Goal: Task Accomplishment & Management: Manage account settings

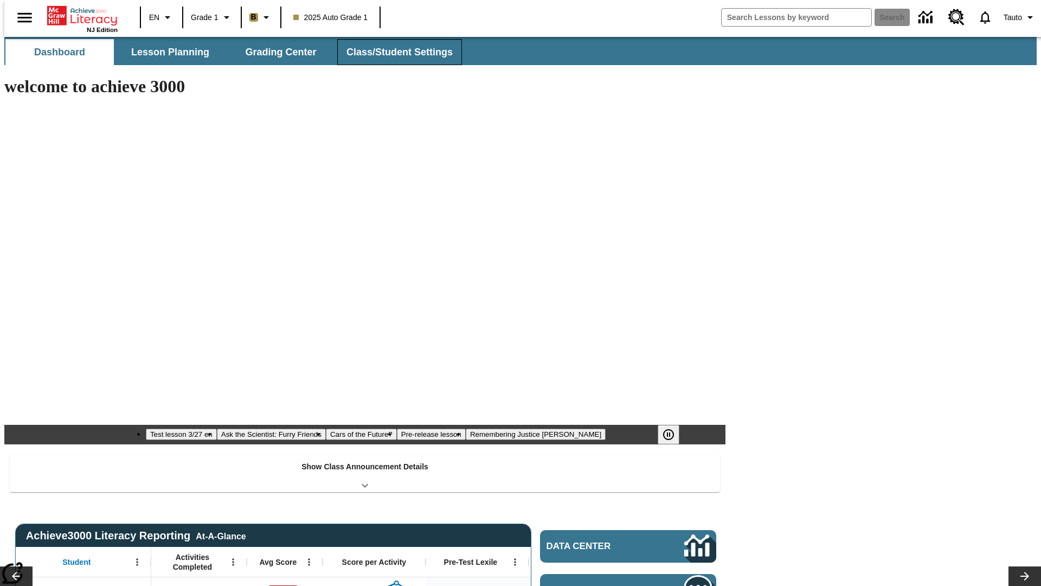
click at [394, 52] on span "Class/Student Settings" at bounding box center [400, 52] width 106 height 12
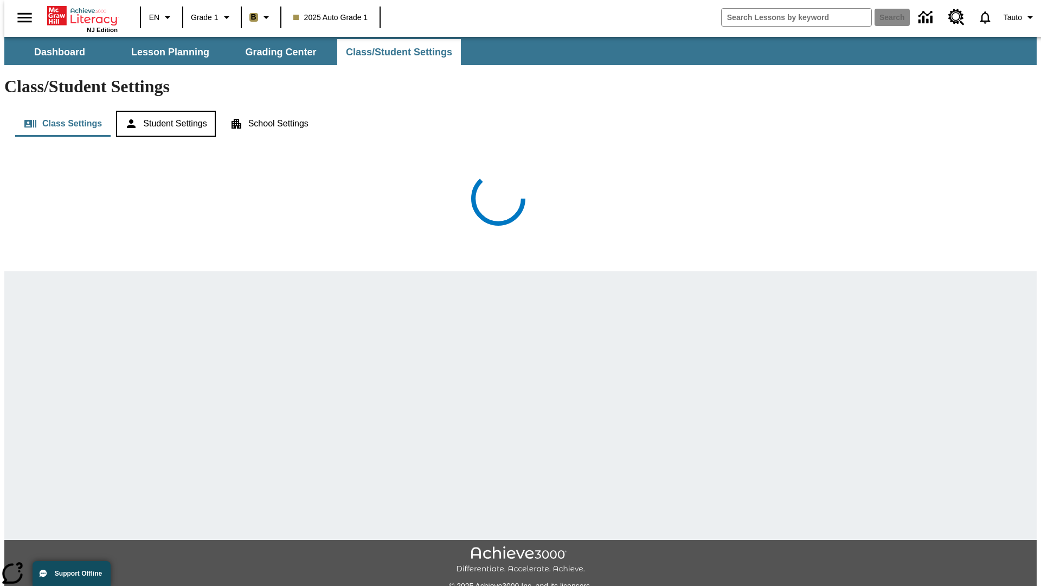
click at [163, 111] on button "Student Settings" at bounding box center [165, 124] width 99 height 26
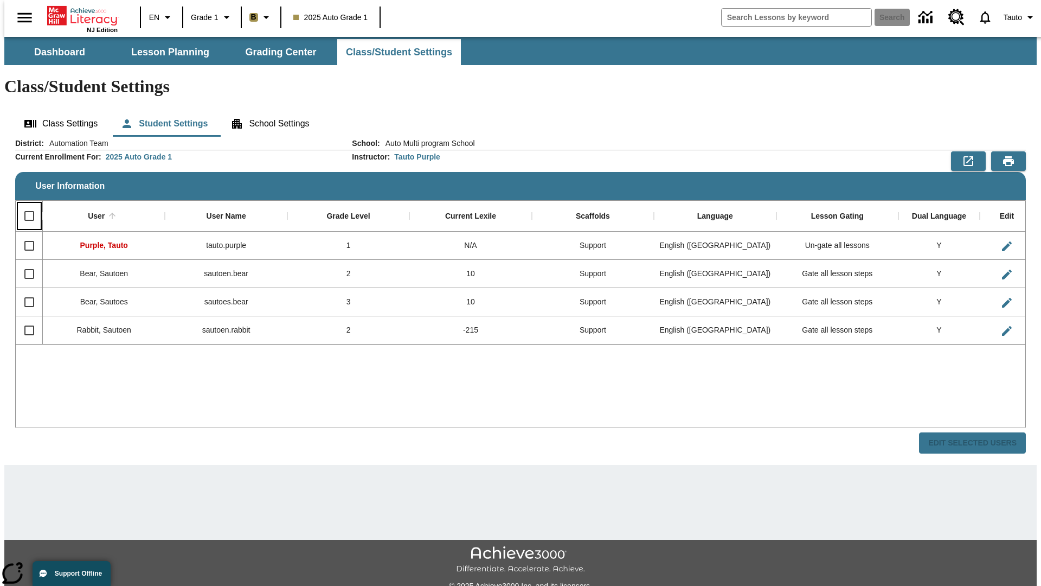
click at [24, 204] on input "Select all rows" at bounding box center [29, 215] width 23 height 23
checkbox input "true"
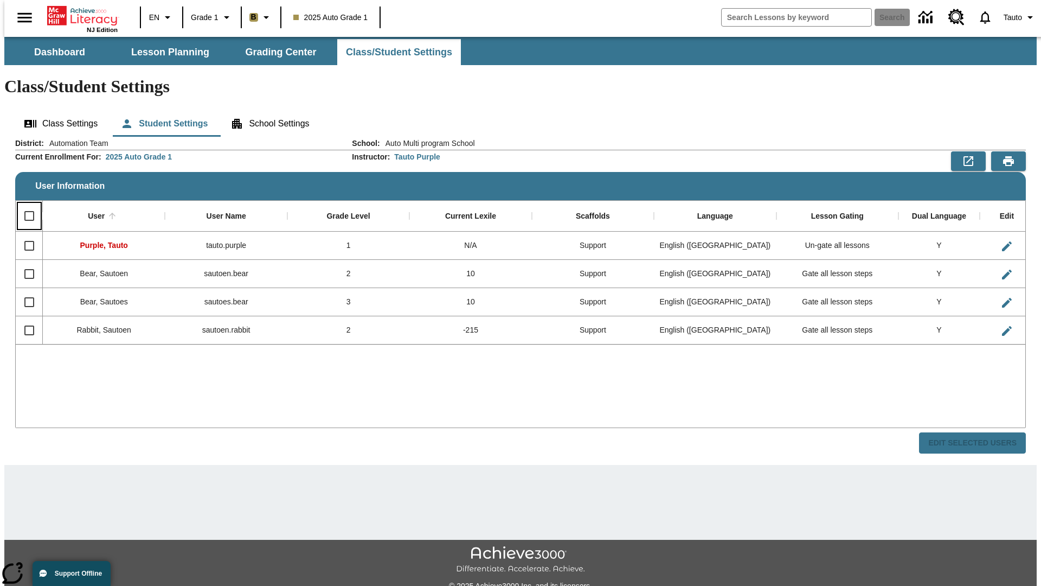
checkbox input "true"
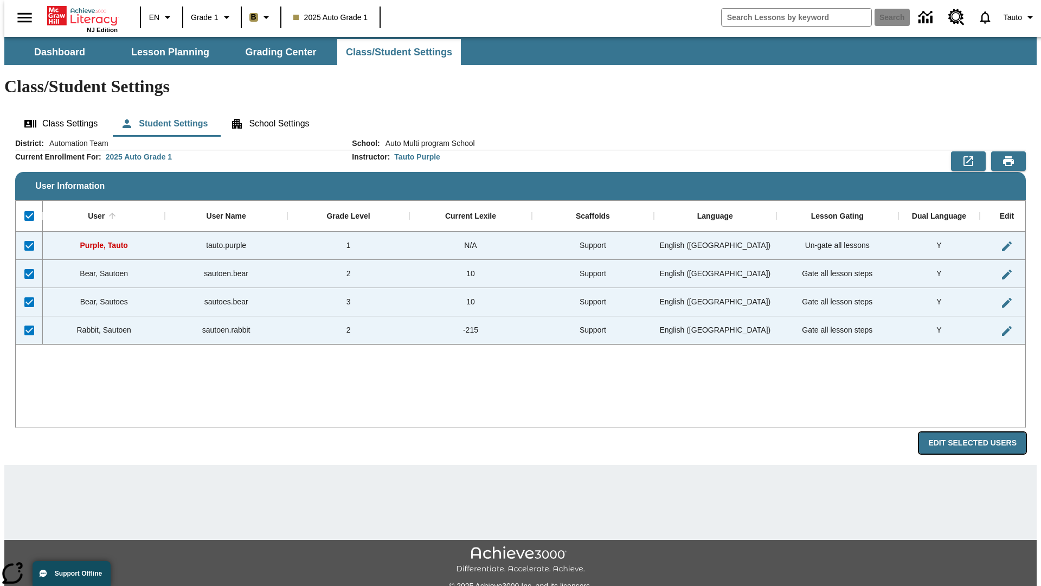
click at [981, 432] on button "Edit Selected Users" at bounding box center [972, 442] width 107 height 21
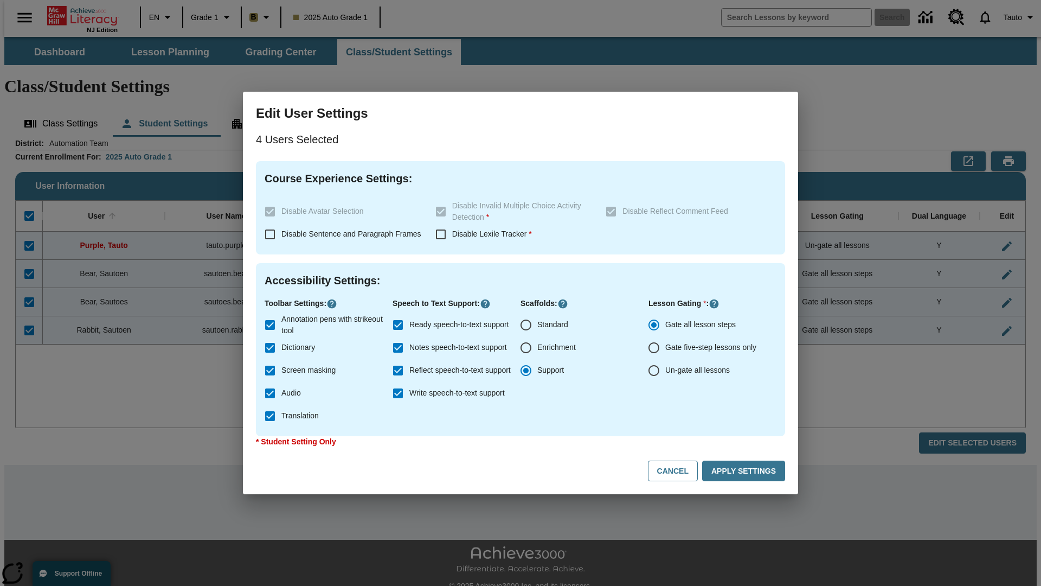
click at [526, 348] on input "Enrichment" at bounding box center [526, 347] width 23 height 23
click at [678, 471] on button "Cancel" at bounding box center [673, 470] width 50 height 21
radio input "false"
radio input "true"
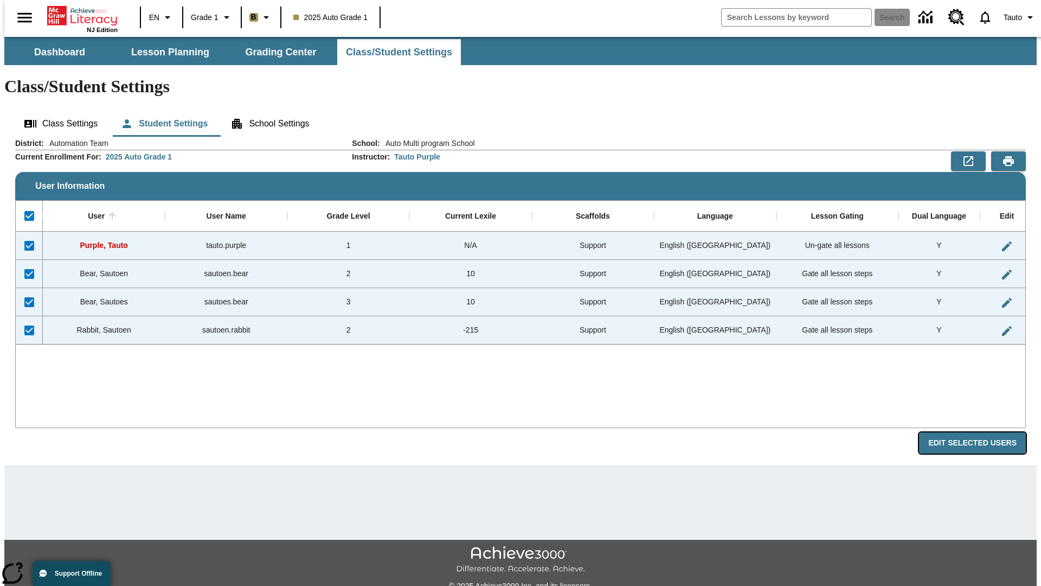
click at [981, 432] on button "Edit Selected Users" at bounding box center [972, 442] width 107 height 21
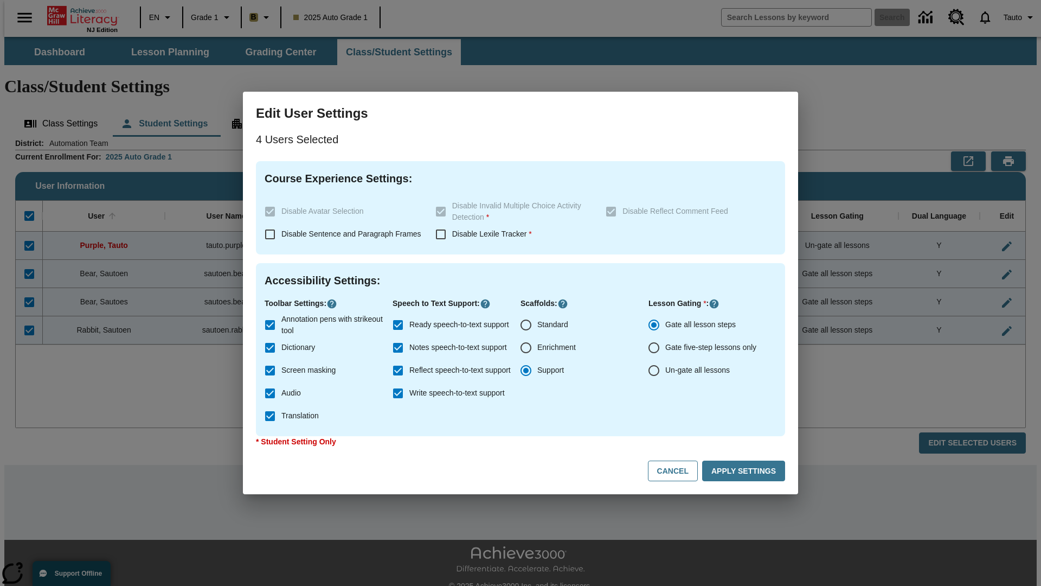
click at [526, 348] on input "Enrichment" at bounding box center [526, 347] width 23 height 23
radio input "true"
click at [746, 471] on button "Apply Settings" at bounding box center [743, 470] width 83 height 21
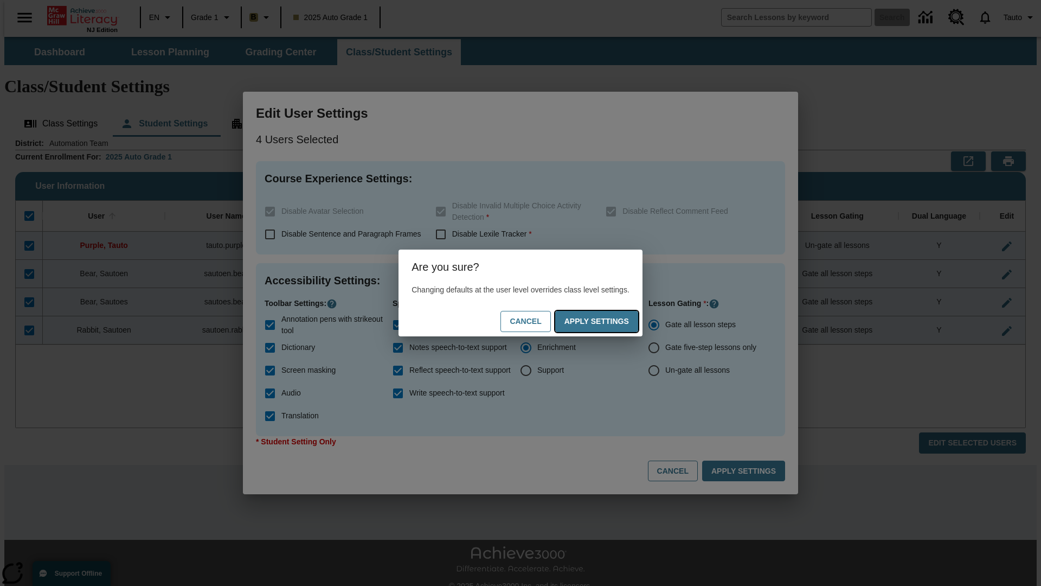
click at [607, 321] on button "Apply Settings" at bounding box center [596, 321] width 83 height 21
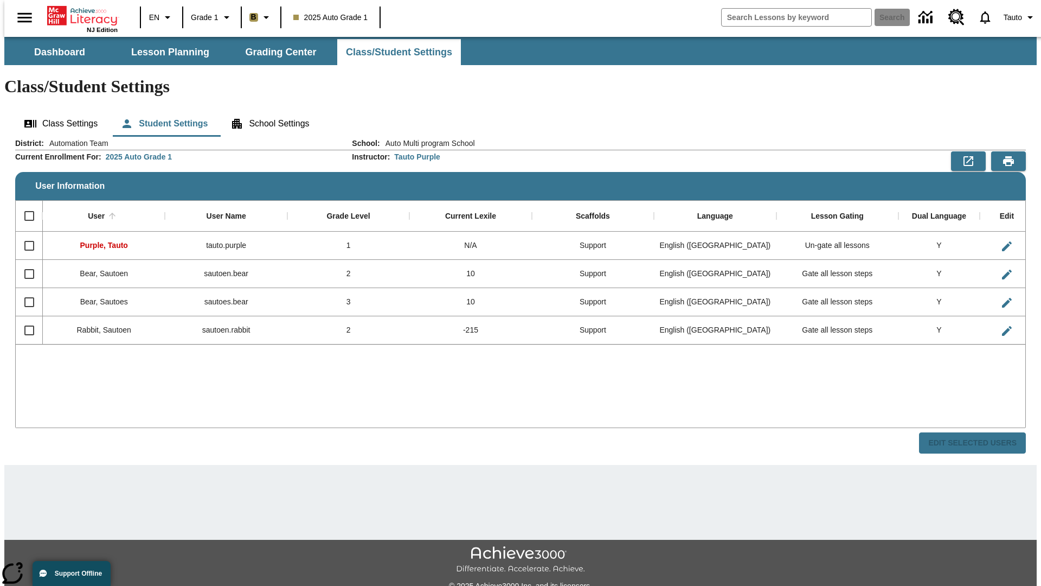
checkbox input "false"
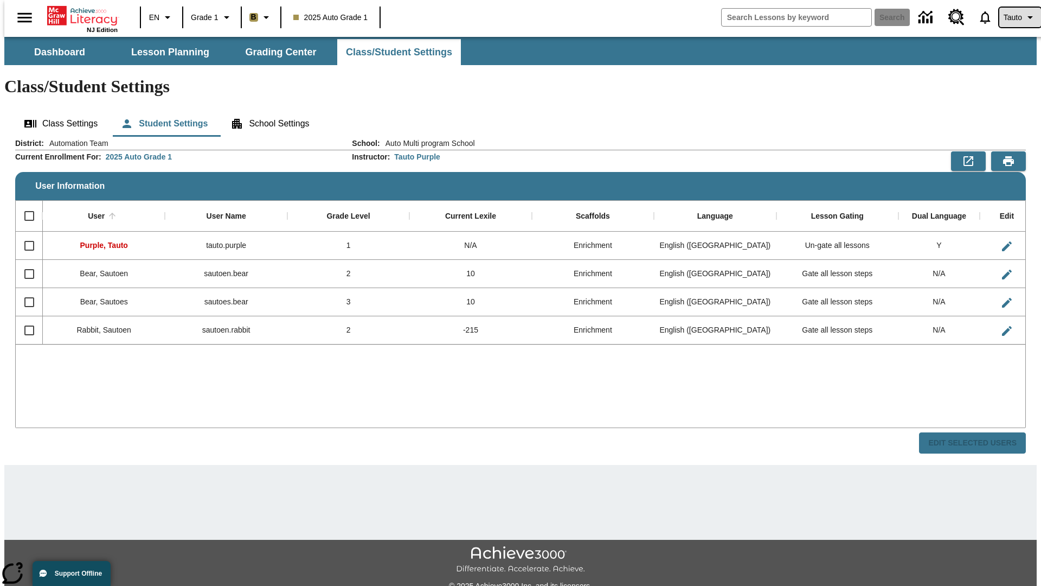
click at [1015, 17] on span "Tauto" at bounding box center [1013, 17] width 18 height 11
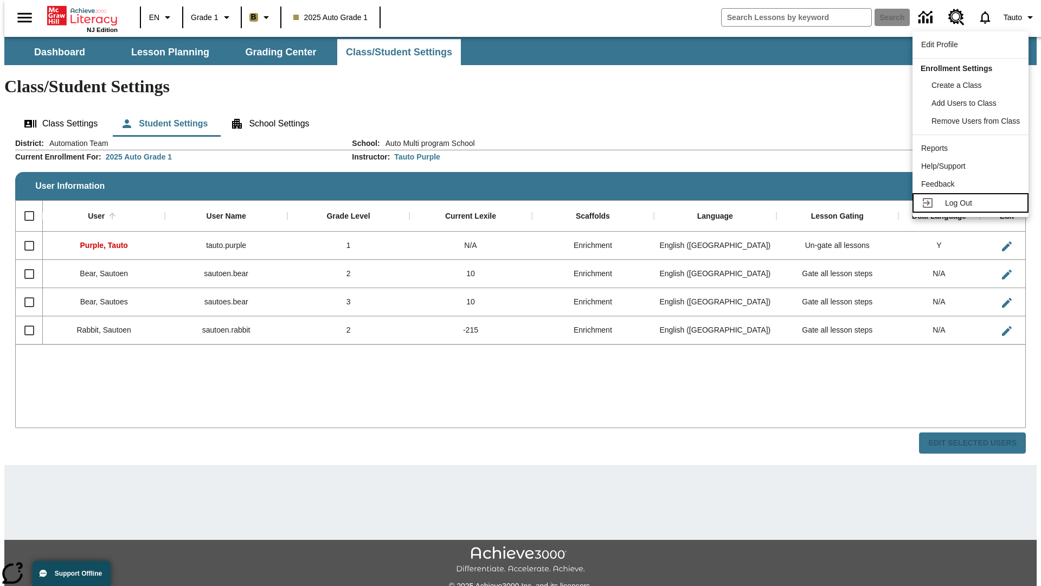
click at [972, 203] on span "Log Out" at bounding box center [958, 202] width 27 height 9
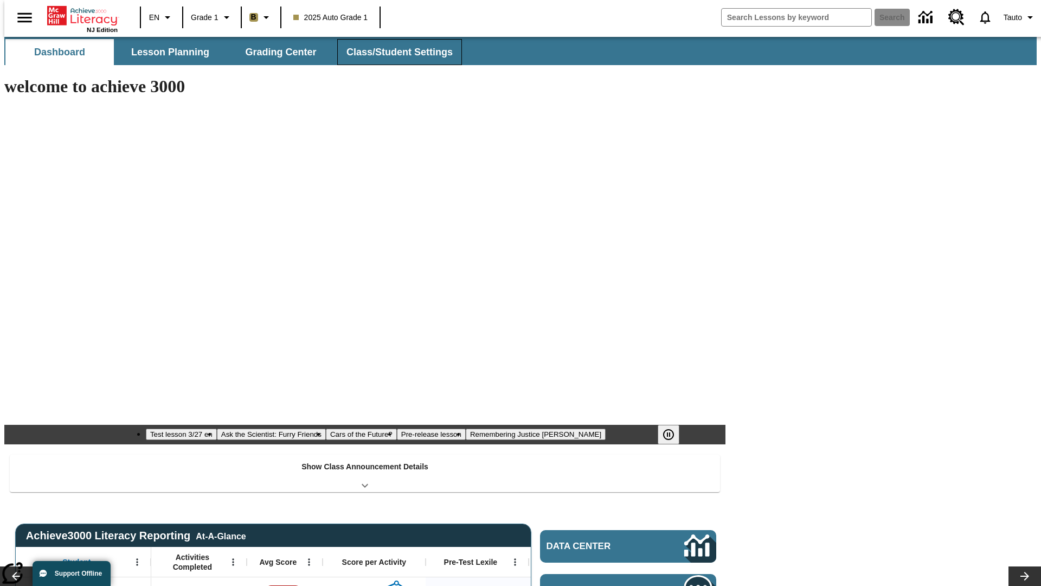
click at [394, 52] on span "Class/Student Settings" at bounding box center [400, 52] width 106 height 12
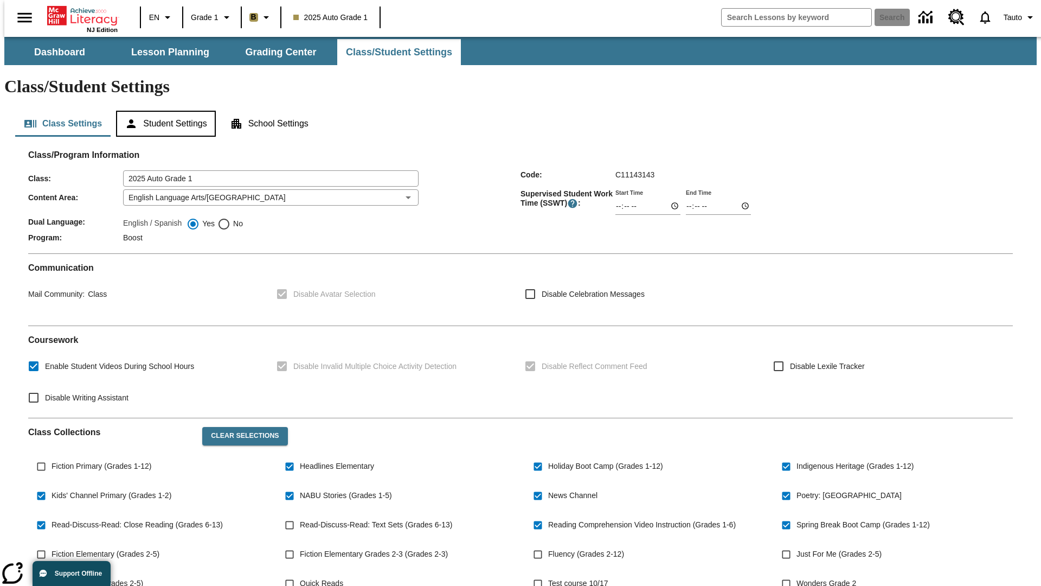
click at [163, 111] on button "Student Settings" at bounding box center [165, 124] width 99 height 26
